Goal: Find specific page/section: Find specific page/section

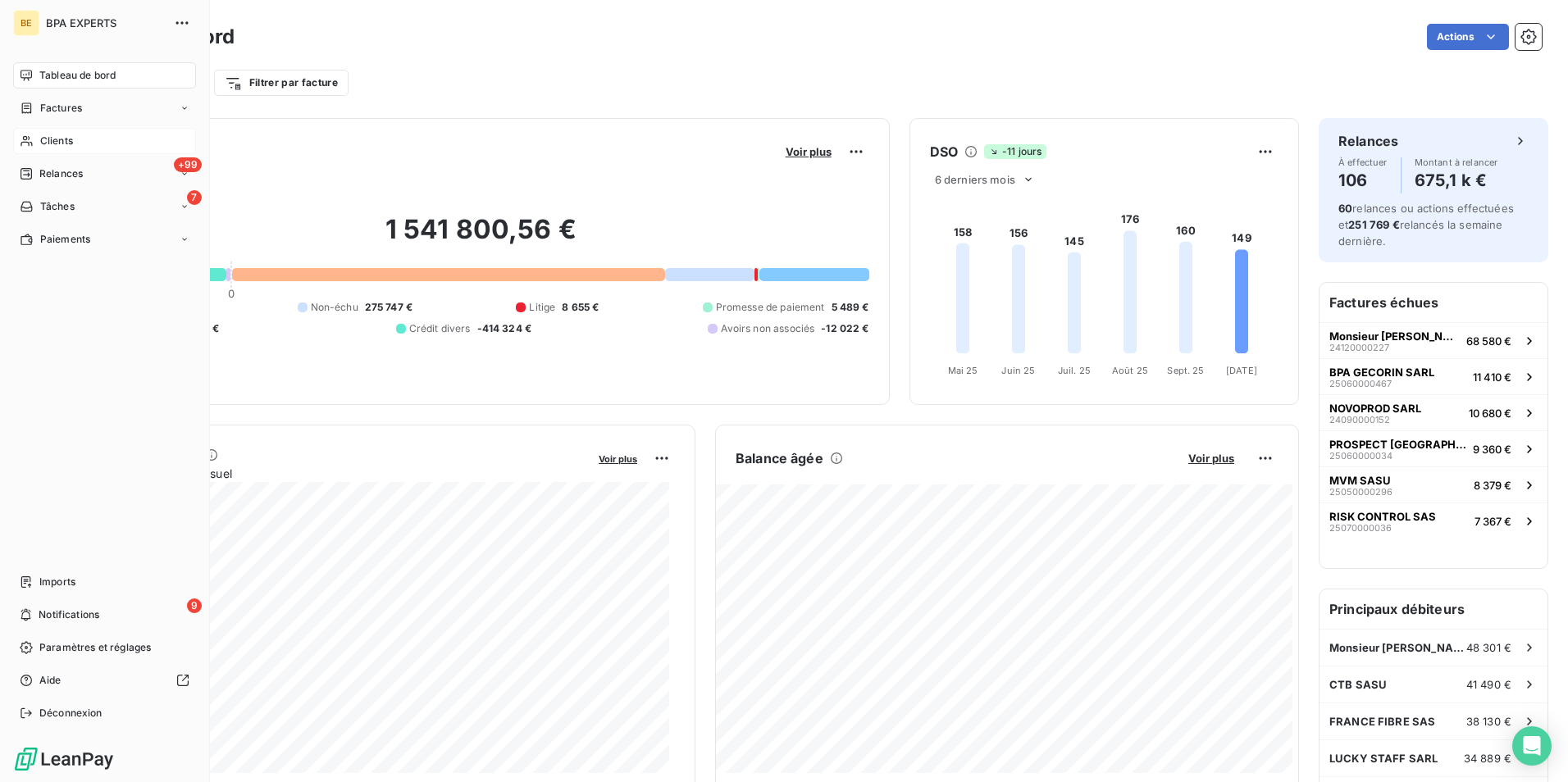
click at [37, 145] on div "Clients" at bounding box center [104, 141] width 183 height 27
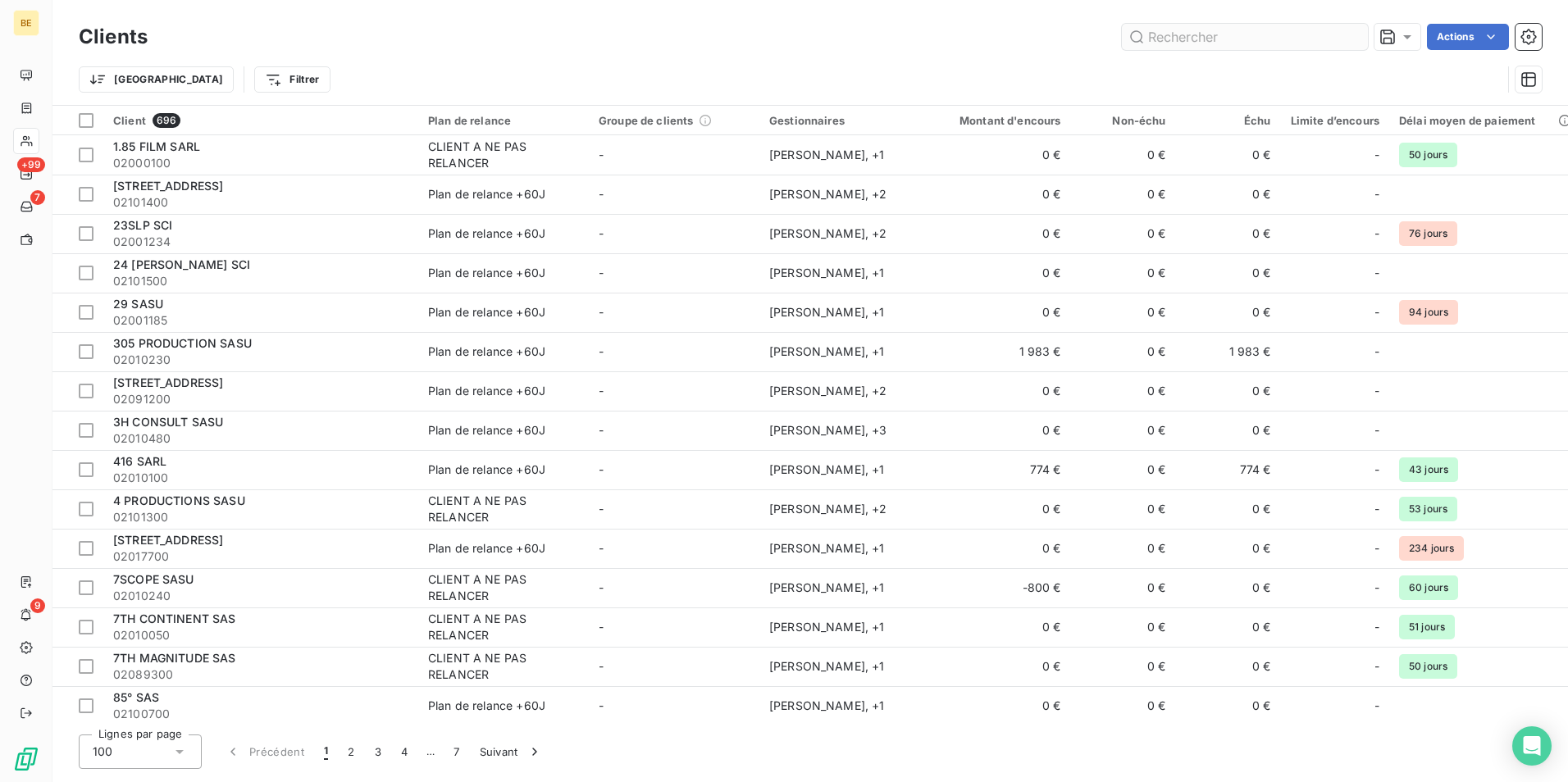
click at [1168, 41] on input "text" at bounding box center [1245, 37] width 246 height 27
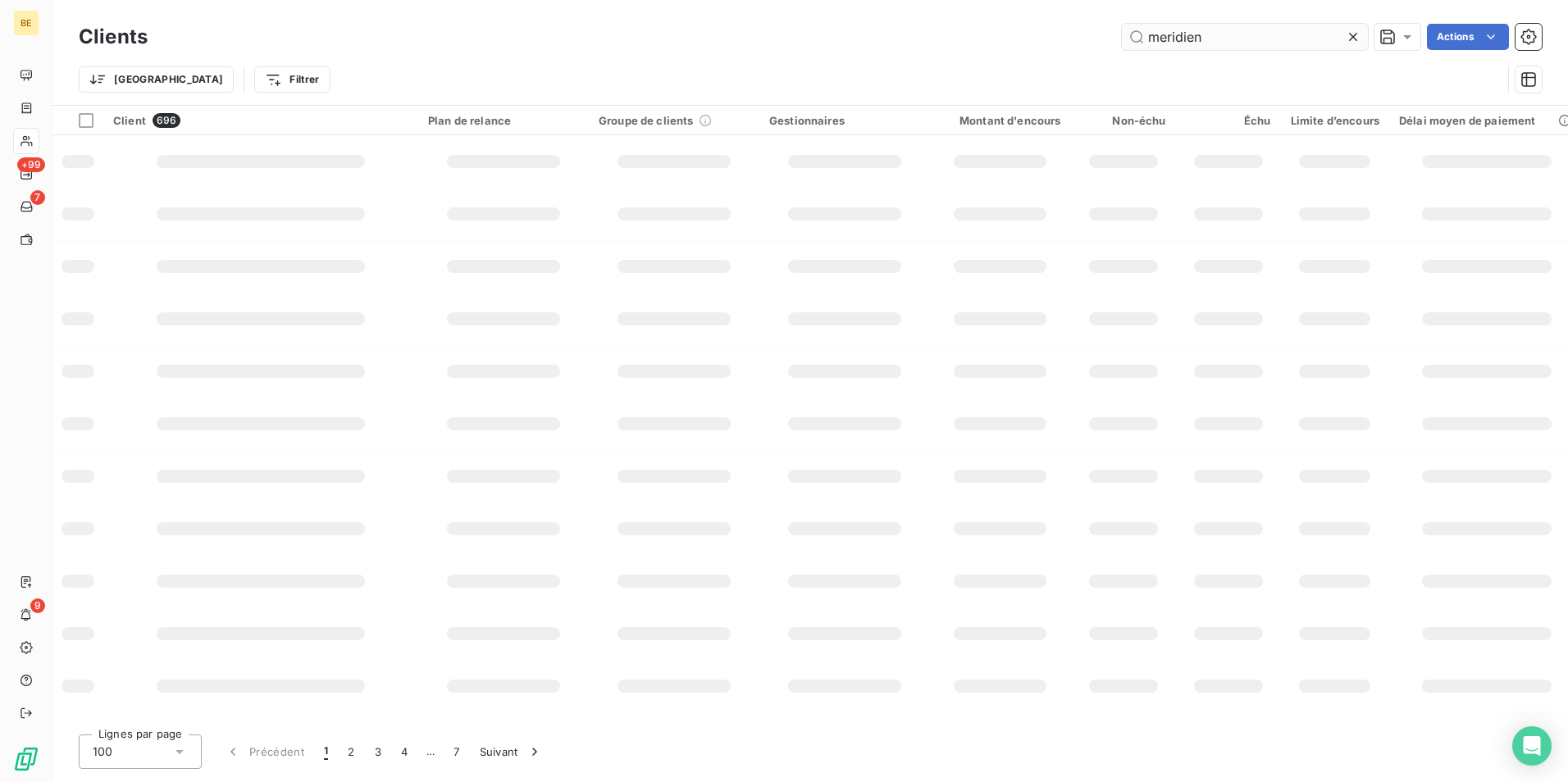
type input "meridien"
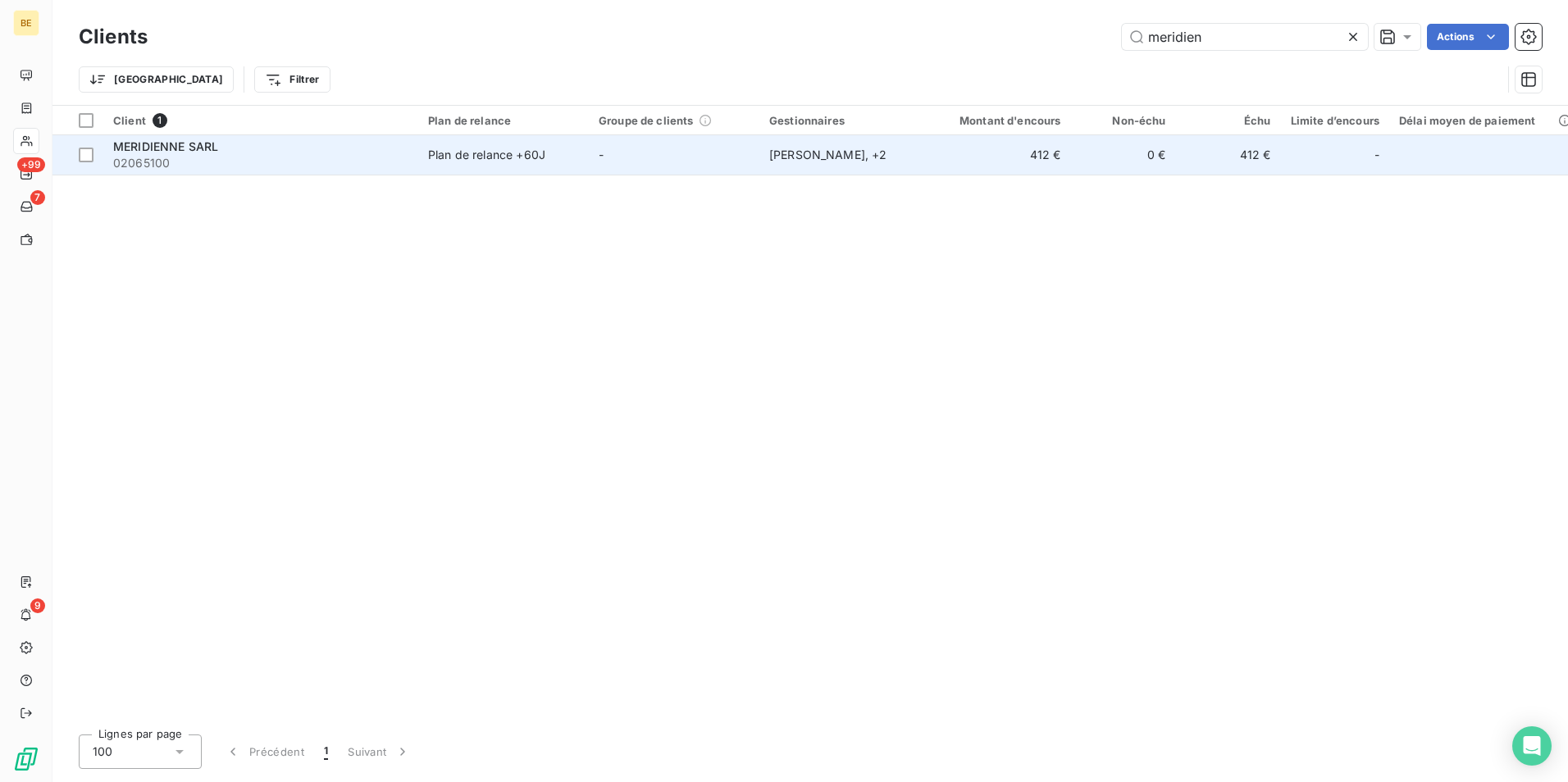
click at [206, 149] on span "MERIDIENNE SARL" at bounding box center [166, 146] width 105 height 14
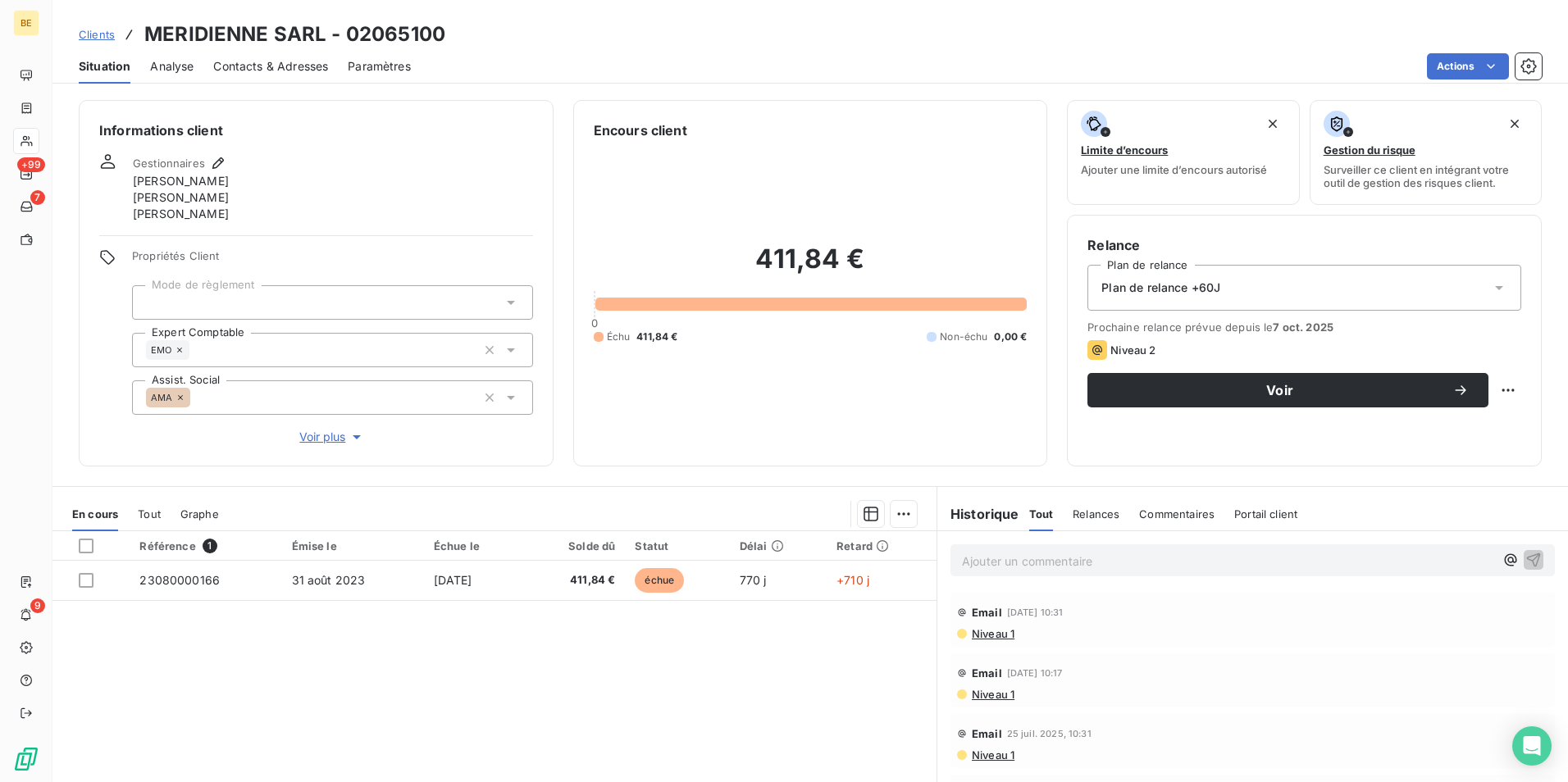
click at [335, 434] on span "Voir plus" at bounding box center [331, 436] width 65 height 16
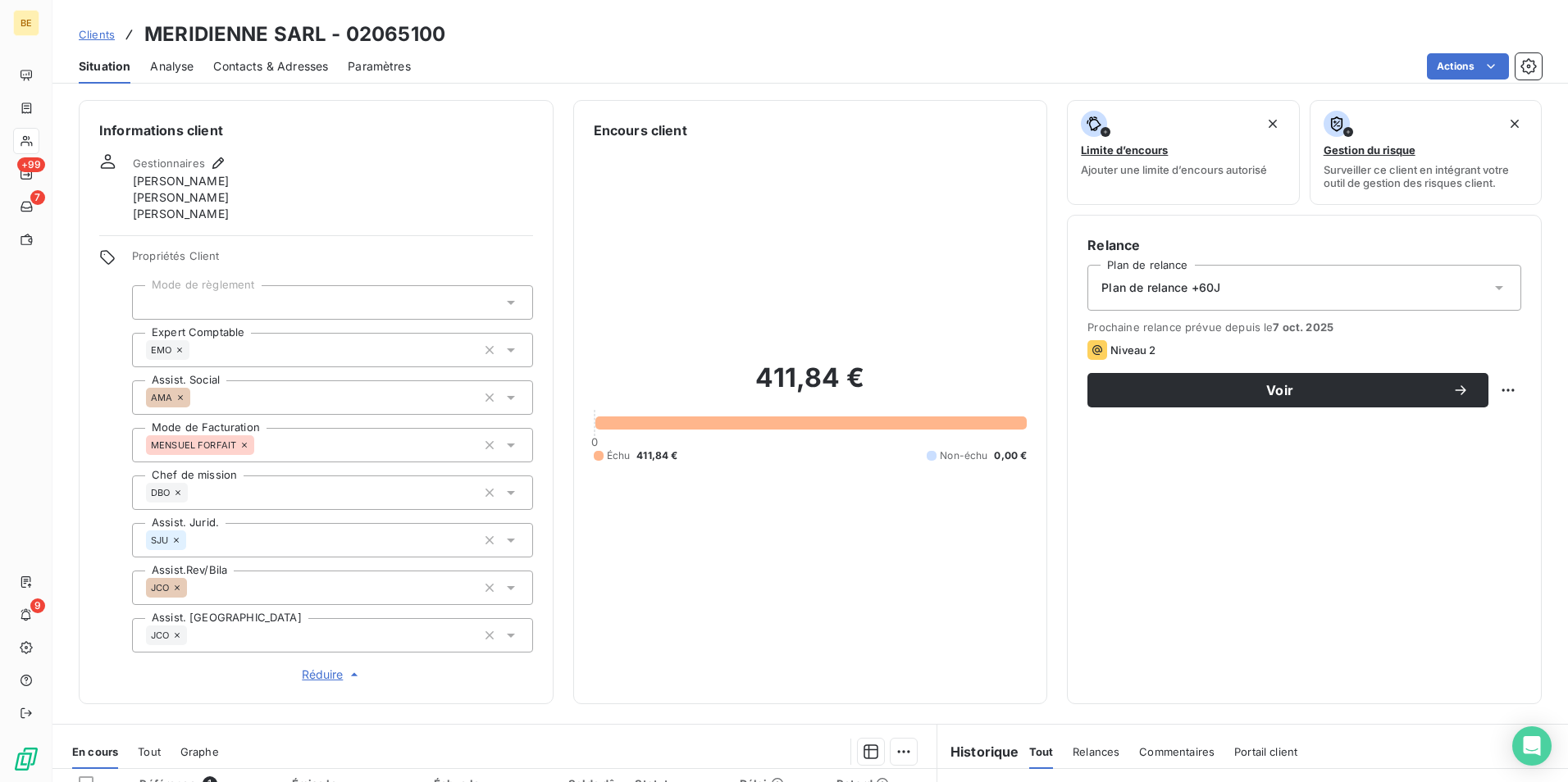
scroll to position [164, 0]
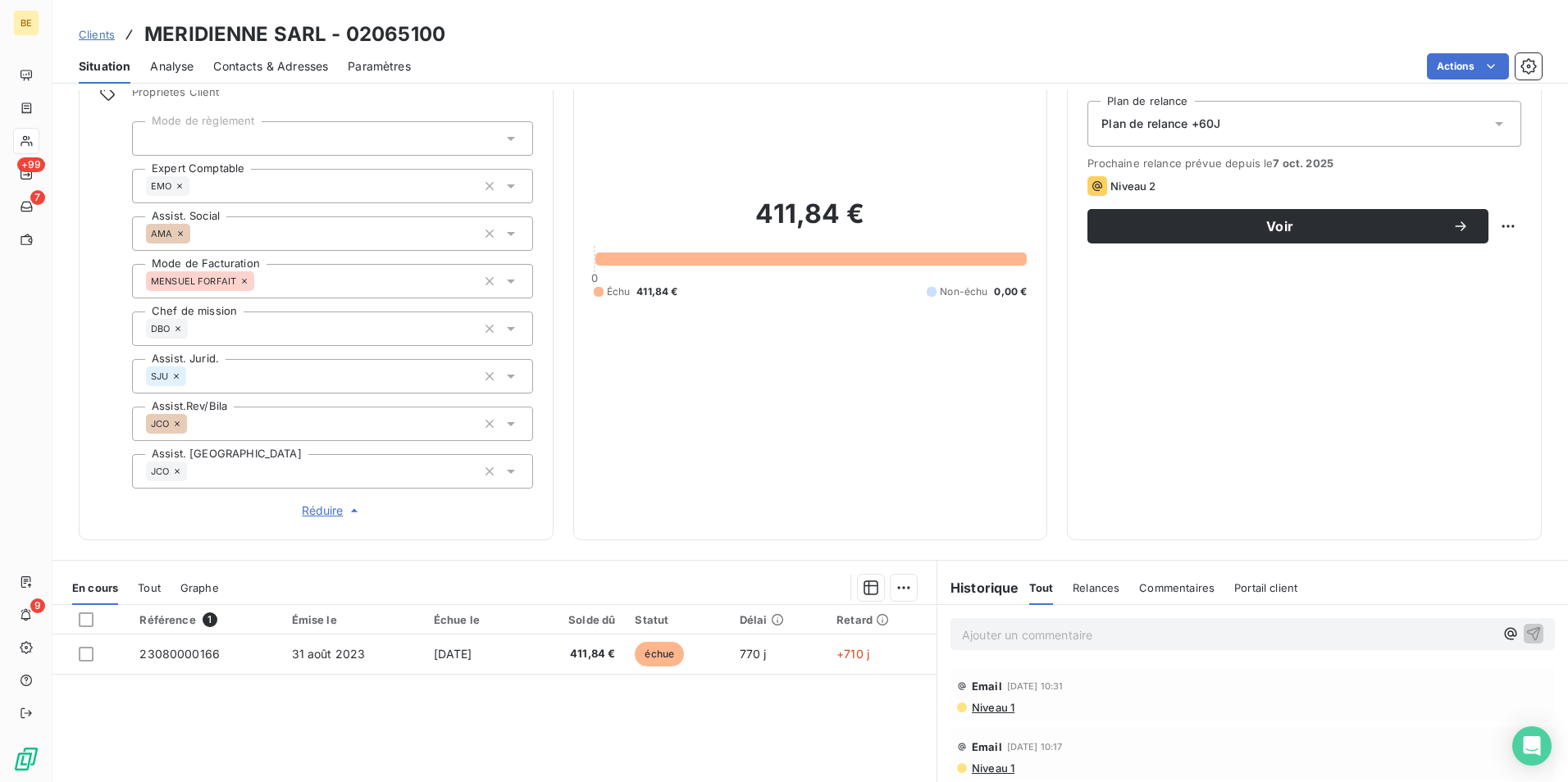
click at [337, 518] on span "Réduire" at bounding box center [332, 510] width 61 height 16
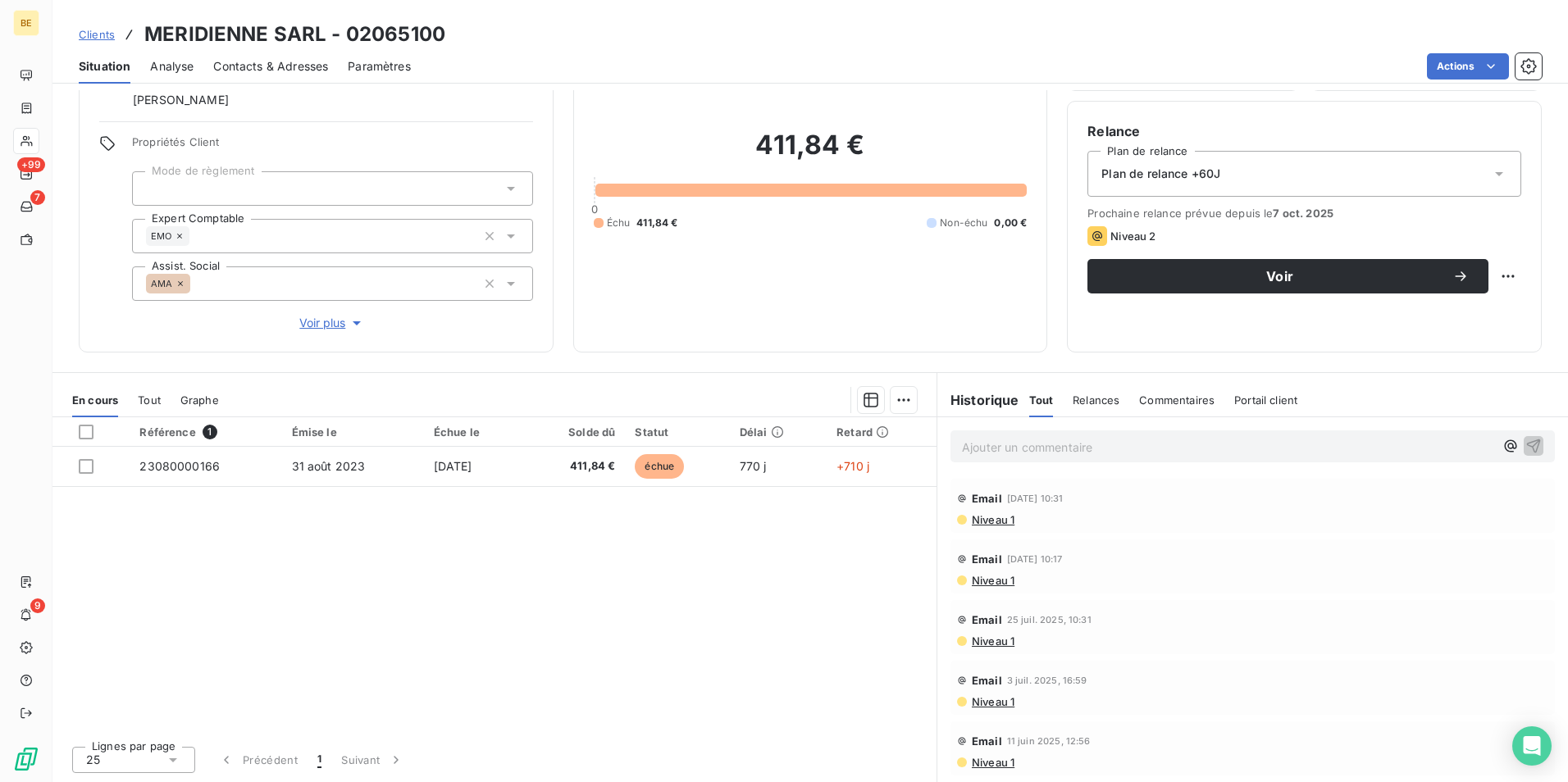
click at [107, 40] on span "Clients" at bounding box center [97, 34] width 36 height 13
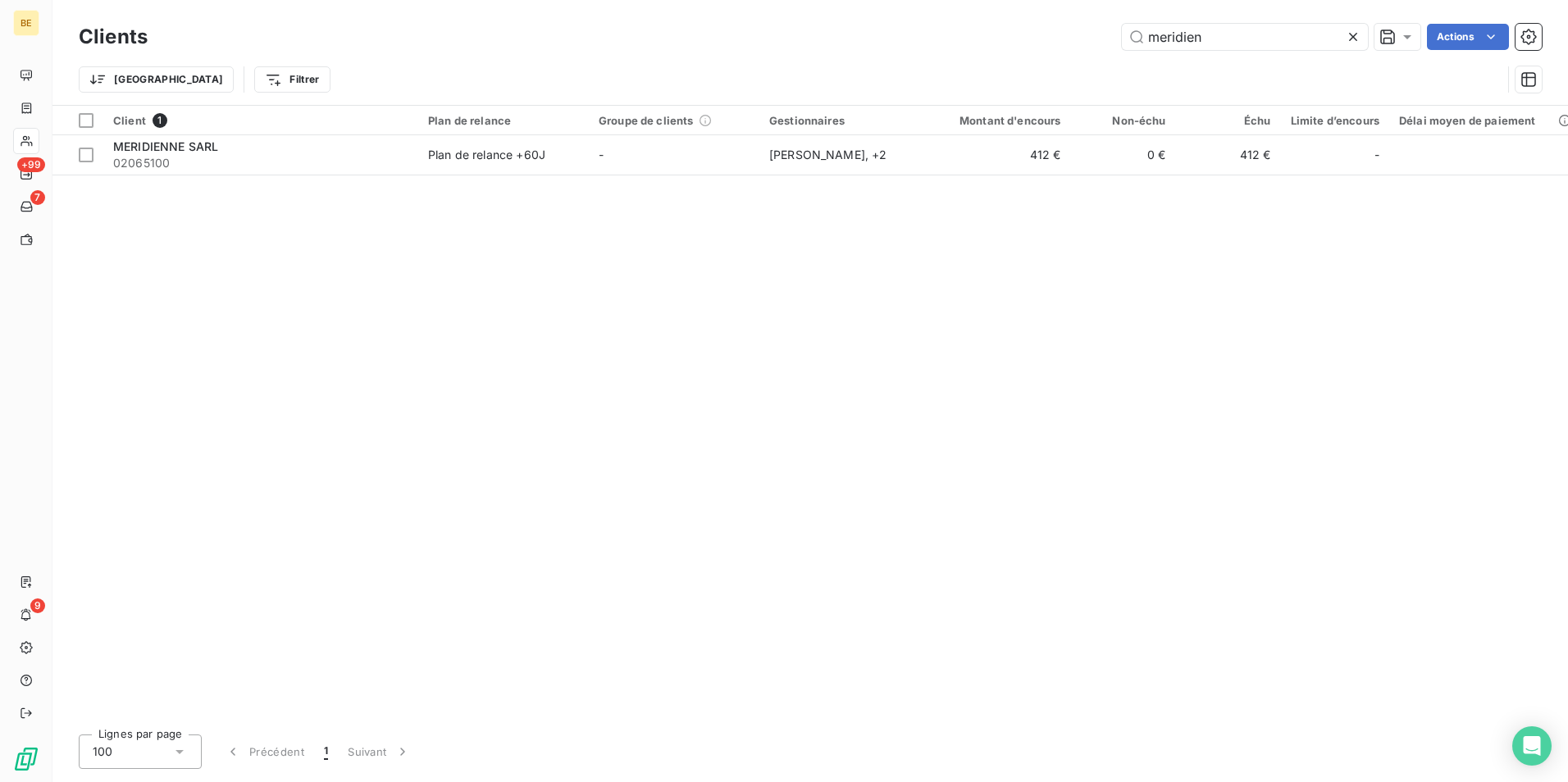
drag, startPoint x: 1232, startPoint y: 41, endPoint x: 1075, endPoint y: 40, distance: 157.0
click at [1075, 40] on div "meridien Actions" at bounding box center [855, 37] width 1375 height 27
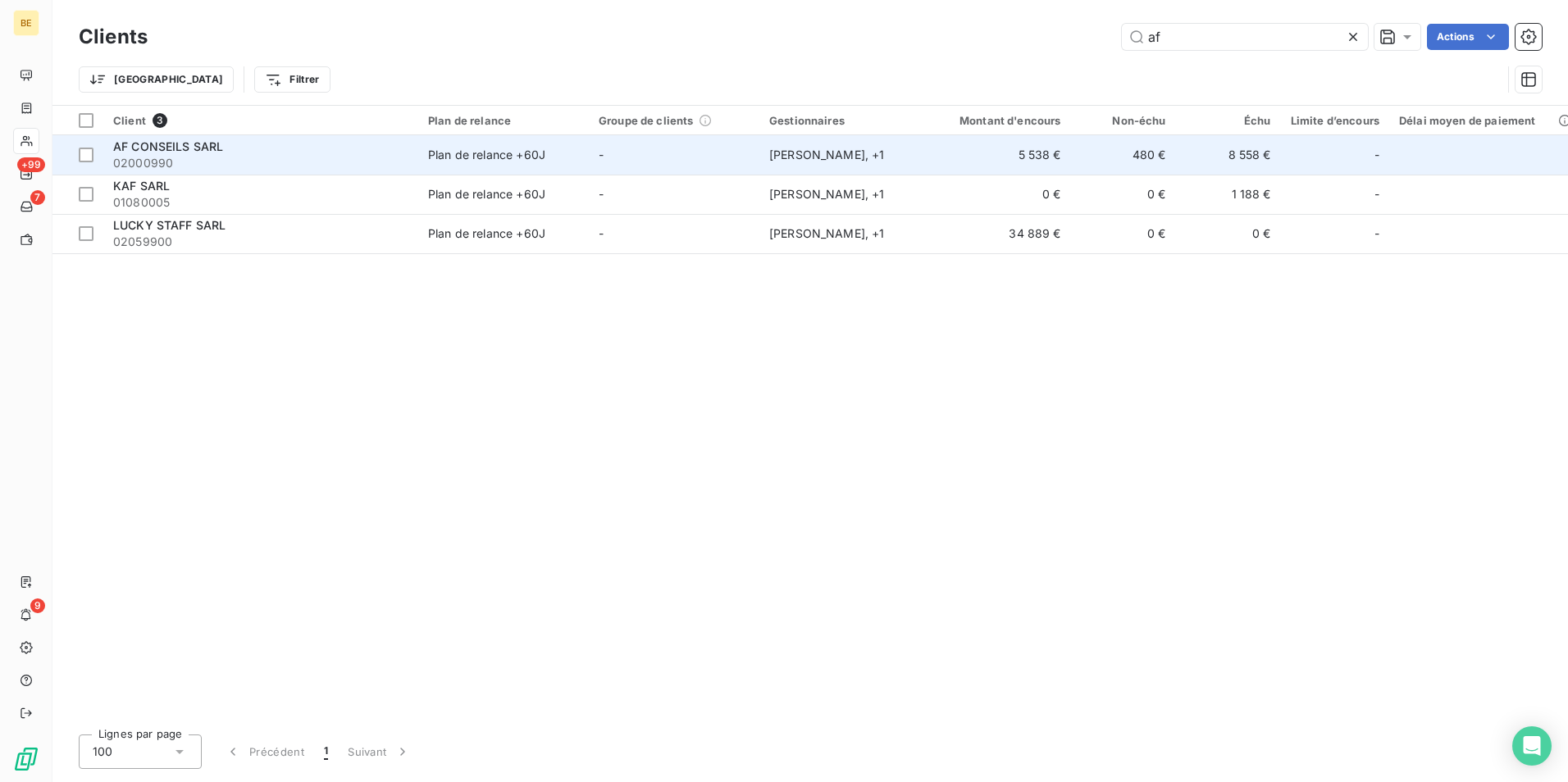
type input "af"
click at [233, 149] on div "AF CONSEILS SARL" at bounding box center [261, 146] width 295 height 16
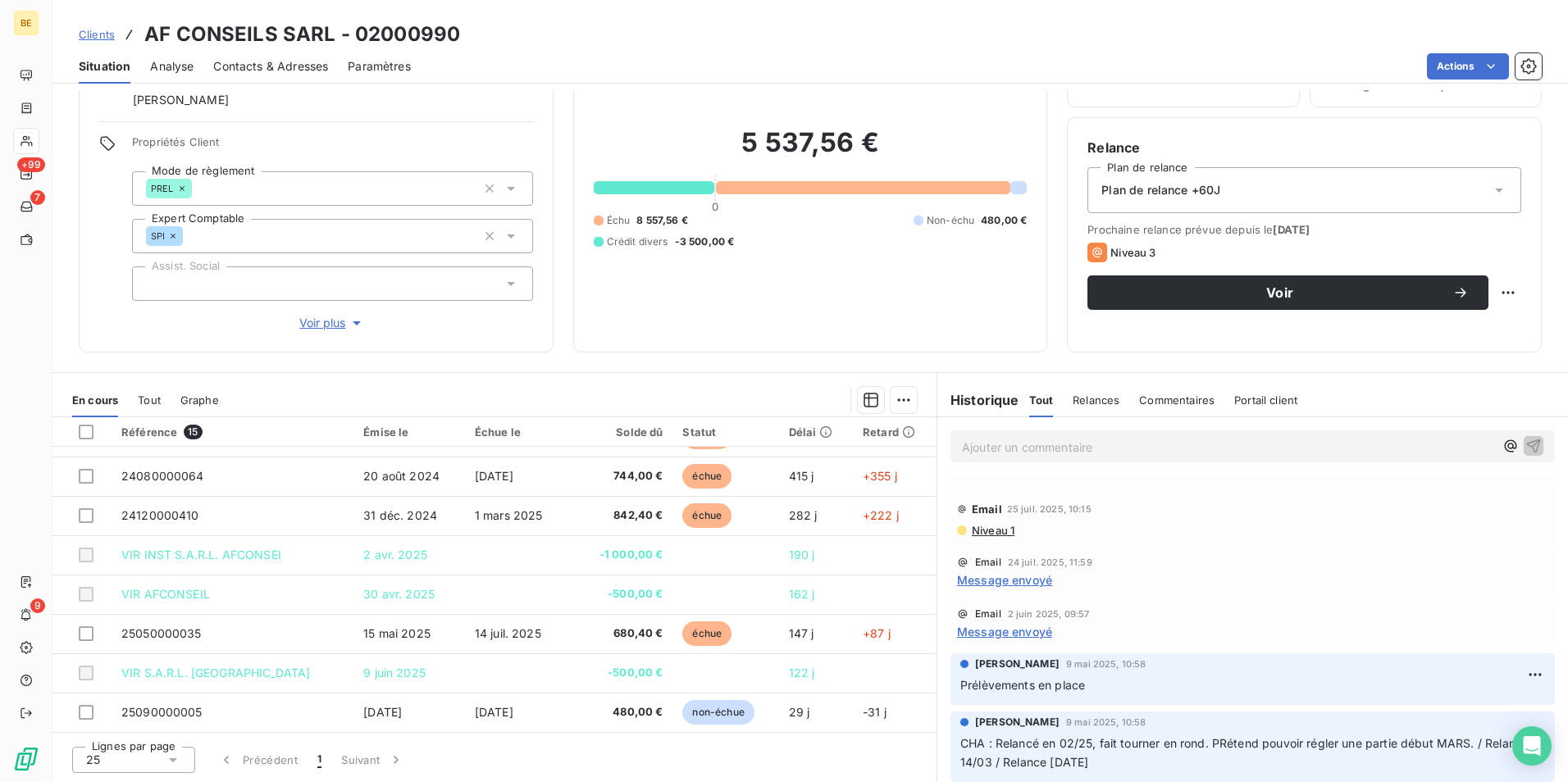
scroll to position [114, 0]
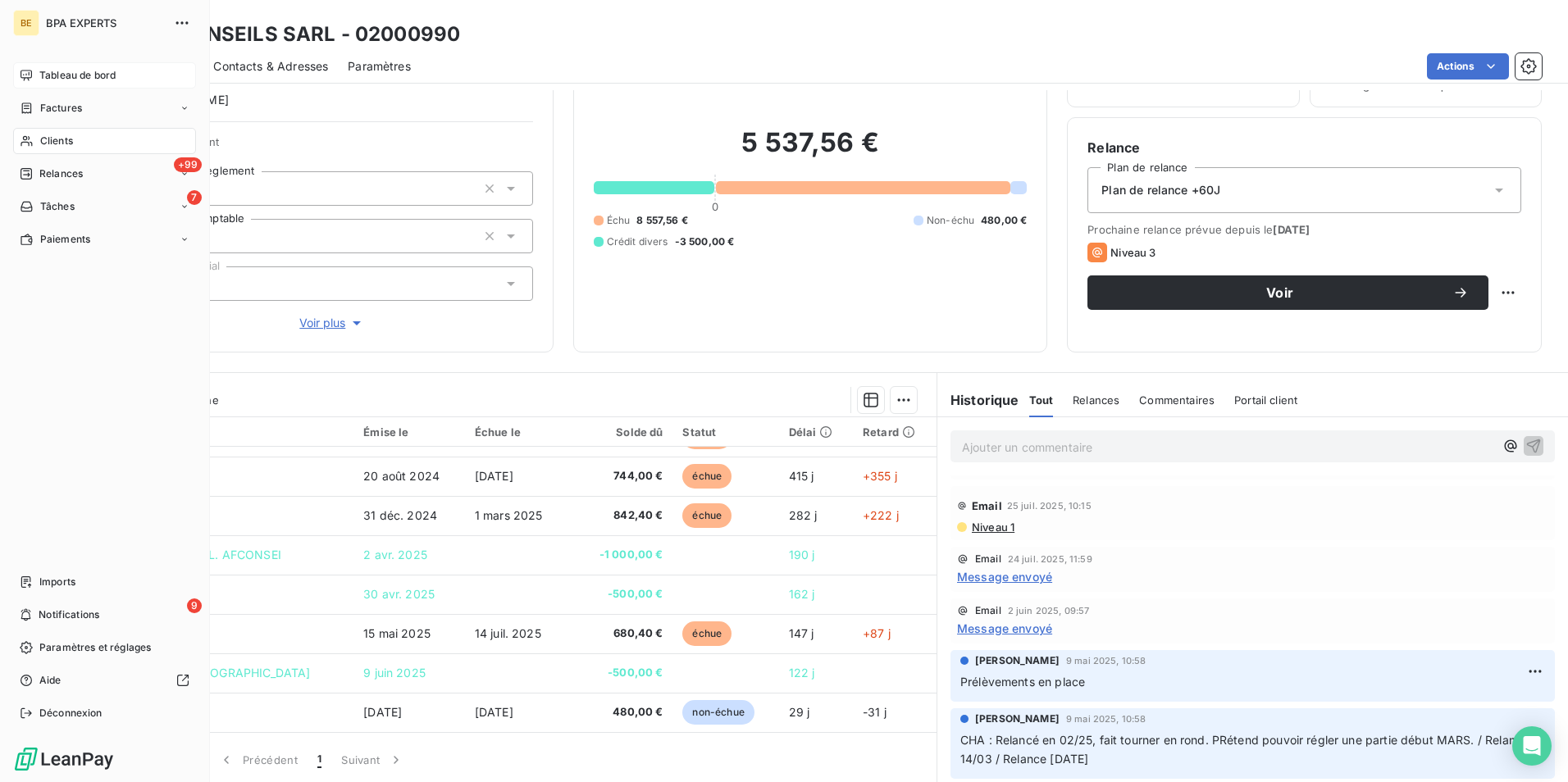
click at [46, 72] on span "Tableau de bord" at bounding box center [78, 76] width 77 height 15
